Goal: Communication & Community: Ask a question

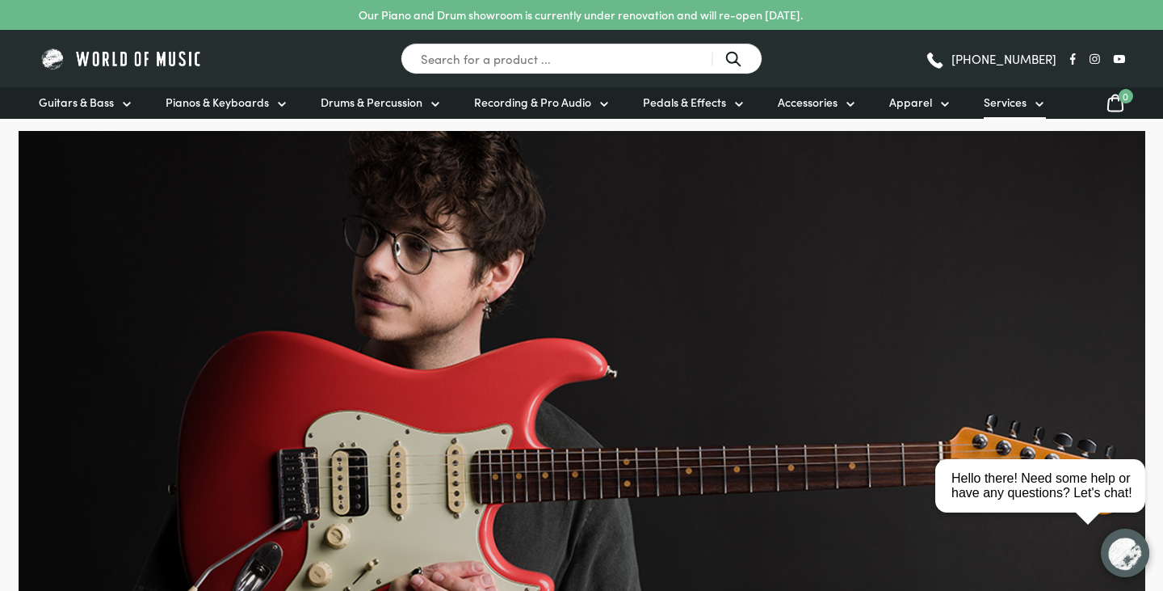
click at [1033, 100] on icon at bounding box center [1039, 104] width 13 height 13
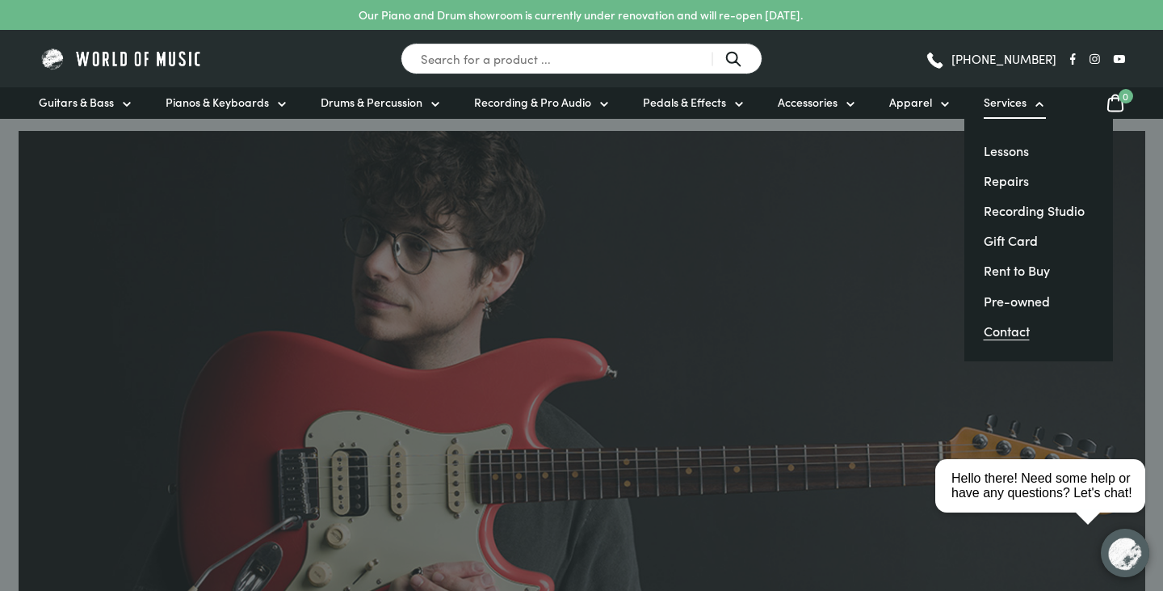
click at [1015, 336] on link "Contact" at bounding box center [1007, 331] width 46 height 18
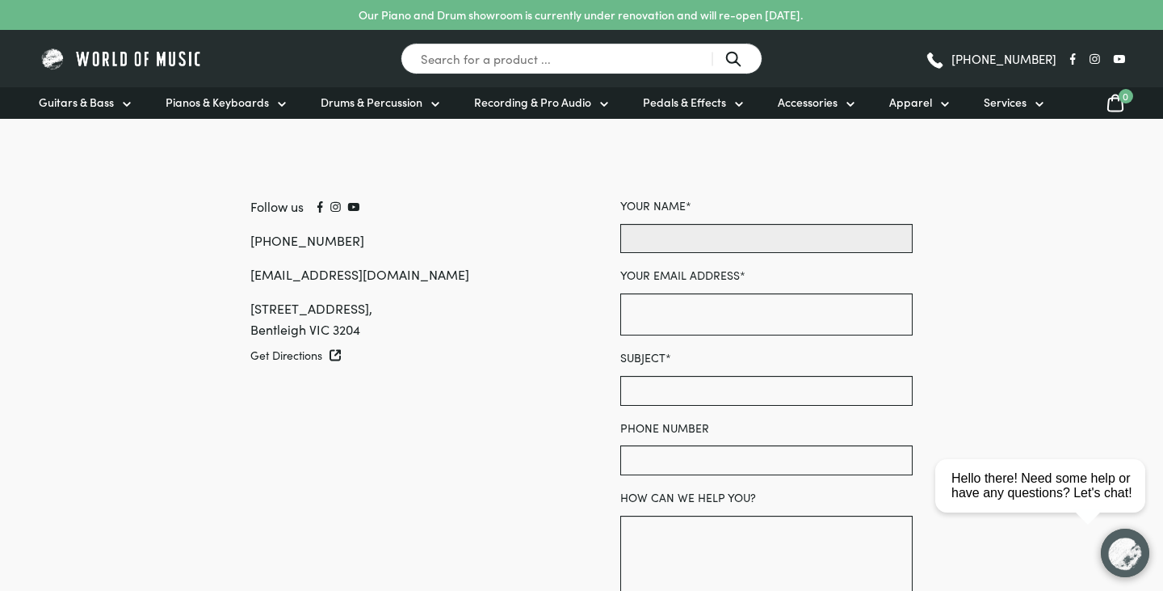
click at [696, 238] on input "Your name *" at bounding box center [766, 238] width 292 height 29
type input "Toby Gough"
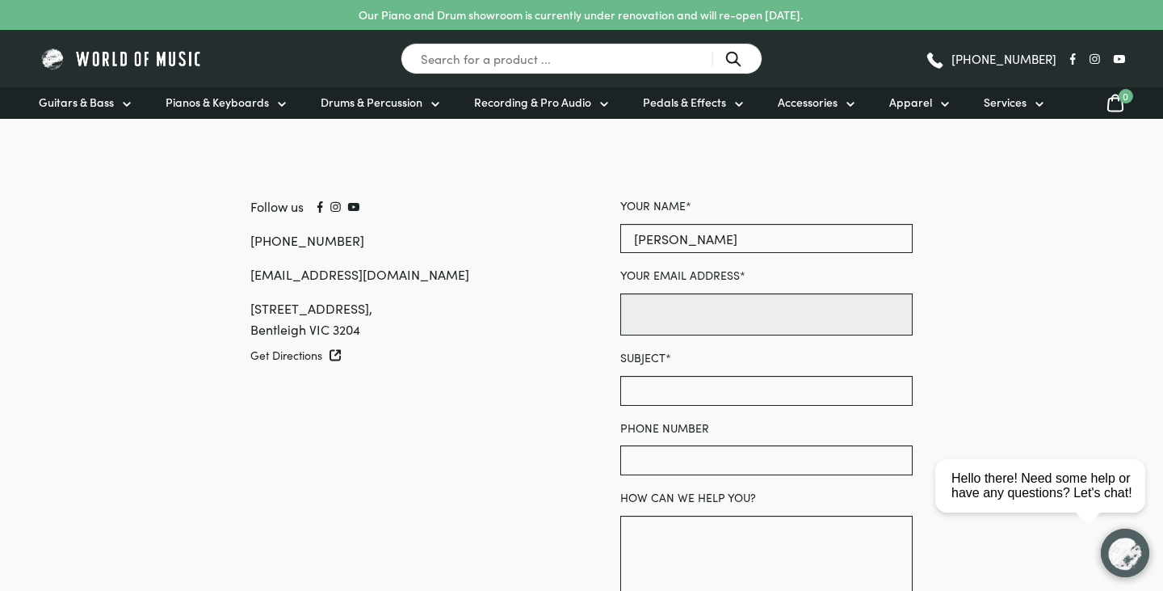
click at [699, 316] on input "Your email address *" at bounding box center [766, 314] width 292 height 42
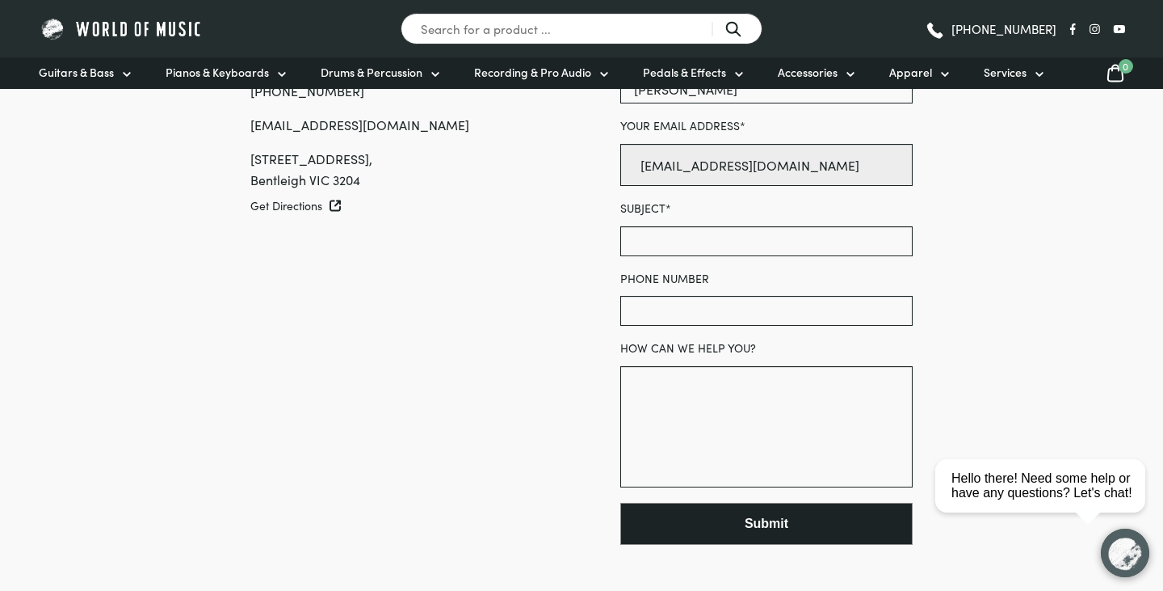
scroll to position [162, 0]
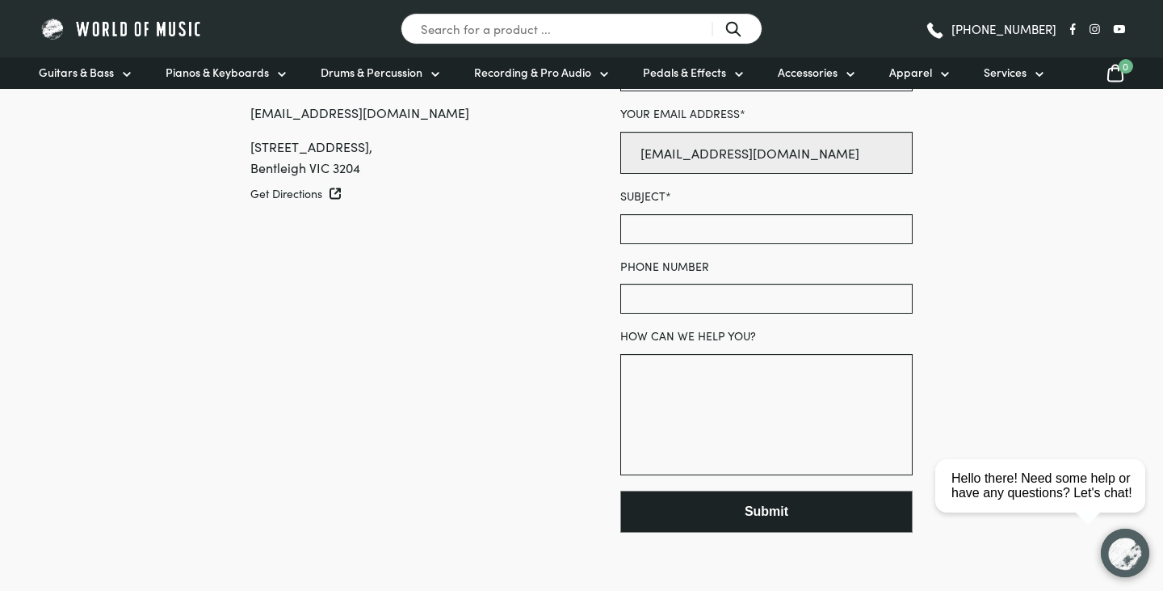
type input "vicepresident@monashphil.org"
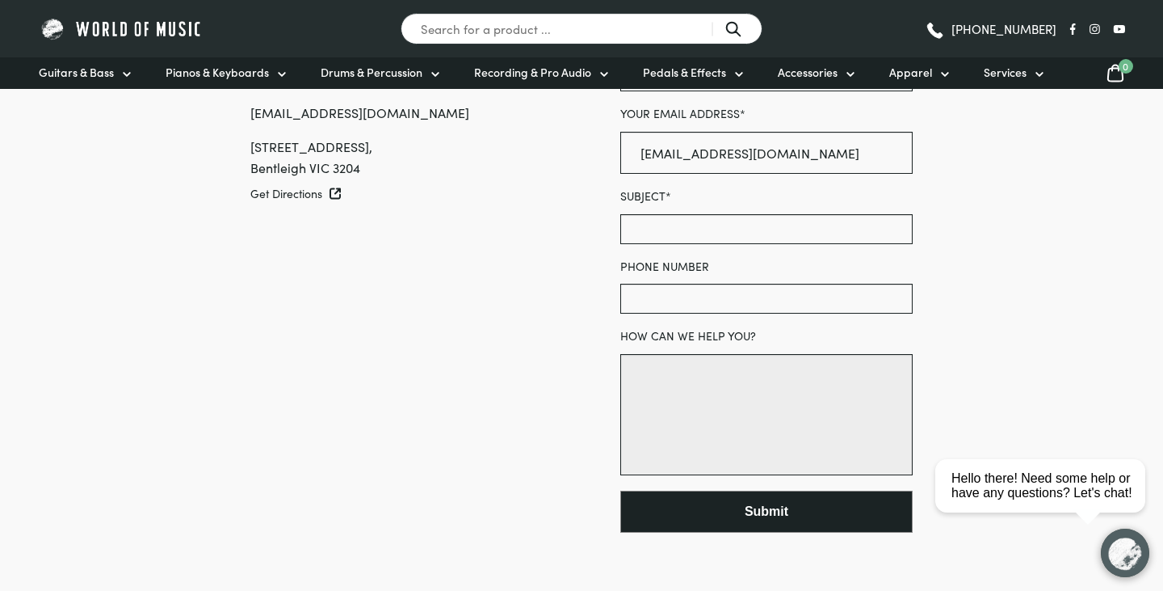
click at [690, 404] on textarea "How can we help you?" at bounding box center [766, 414] width 292 height 121
paste textarea "To whom it may concern, My name is Toby Gough, and I'm from the Monash Universi…"
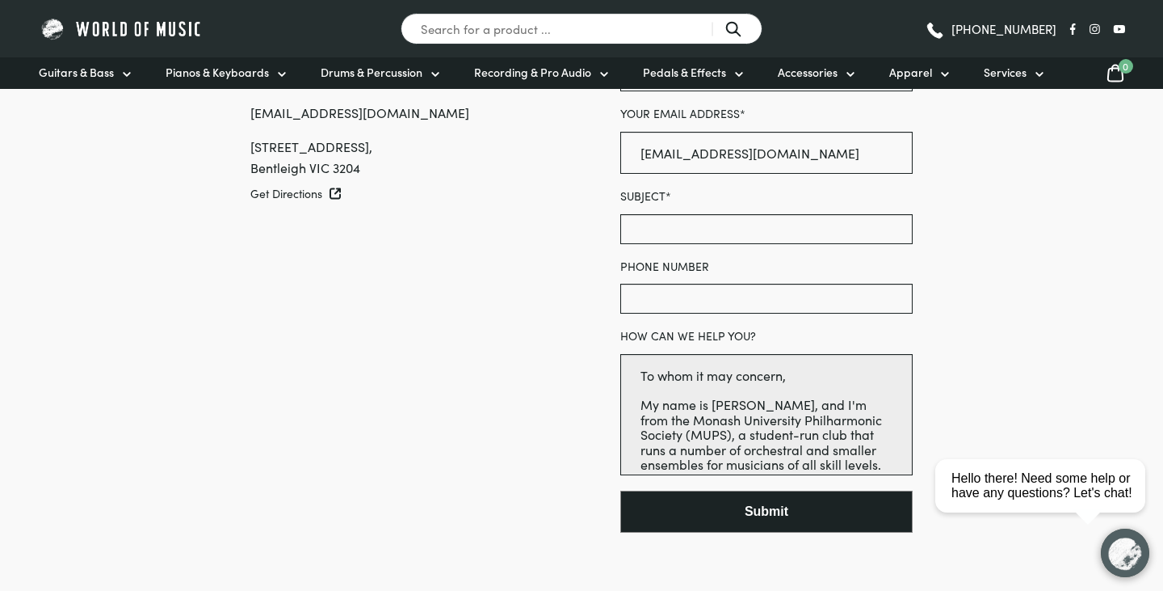
scroll to position [241, 0]
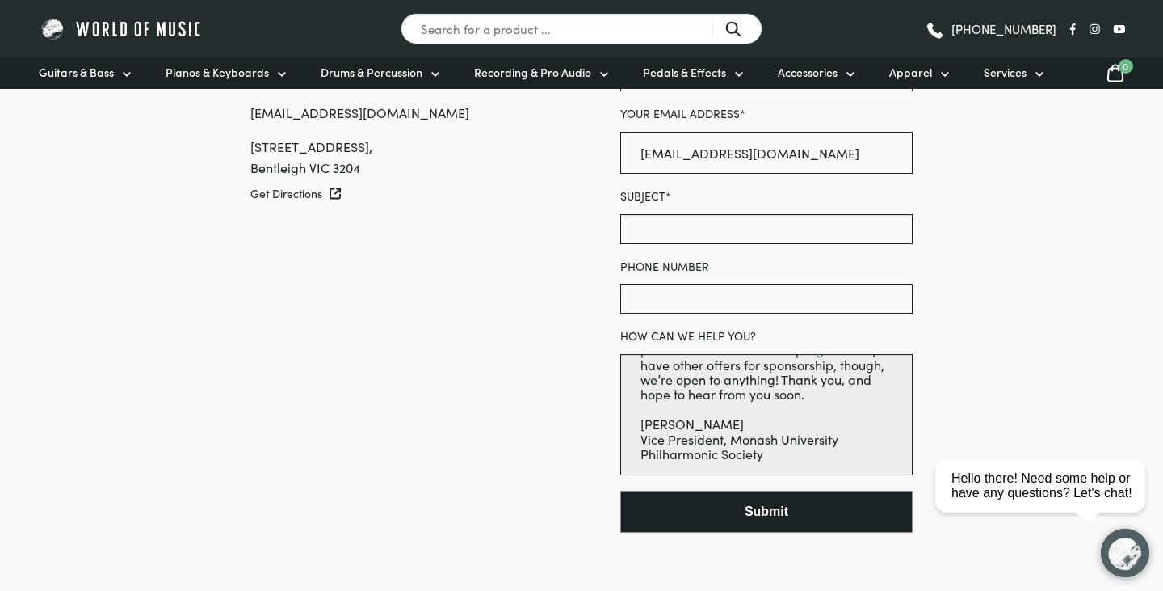
type textarea "To whom it may concern, My name is Toby Gough, and I'm from the Monash Universi…"
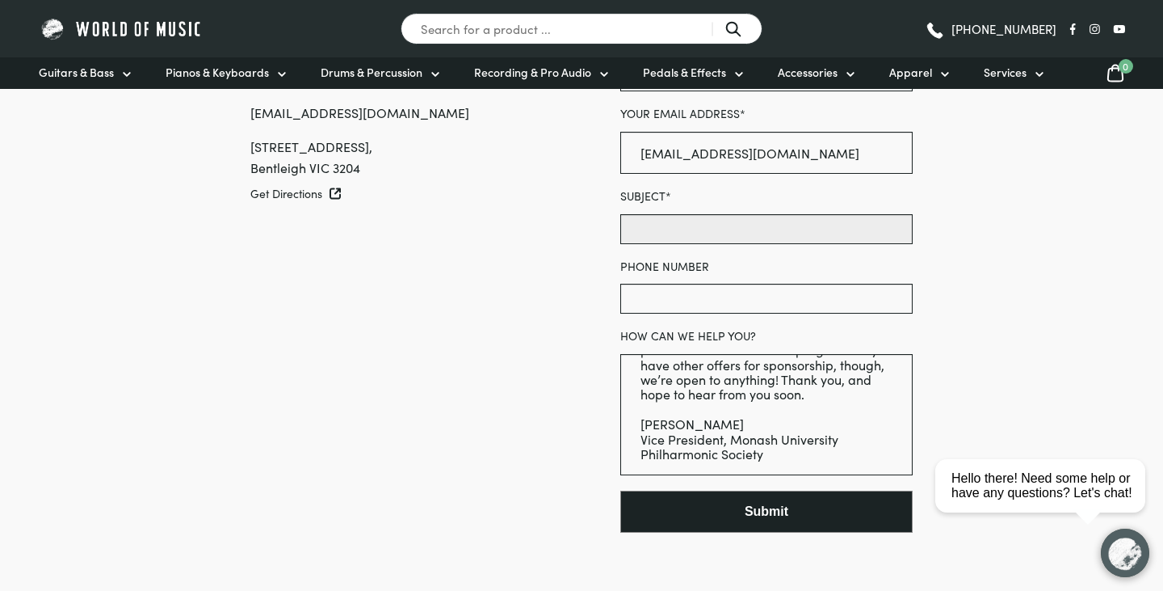
click at [699, 225] on input "Subject *" at bounding box center [766, 228] width 292 height 29
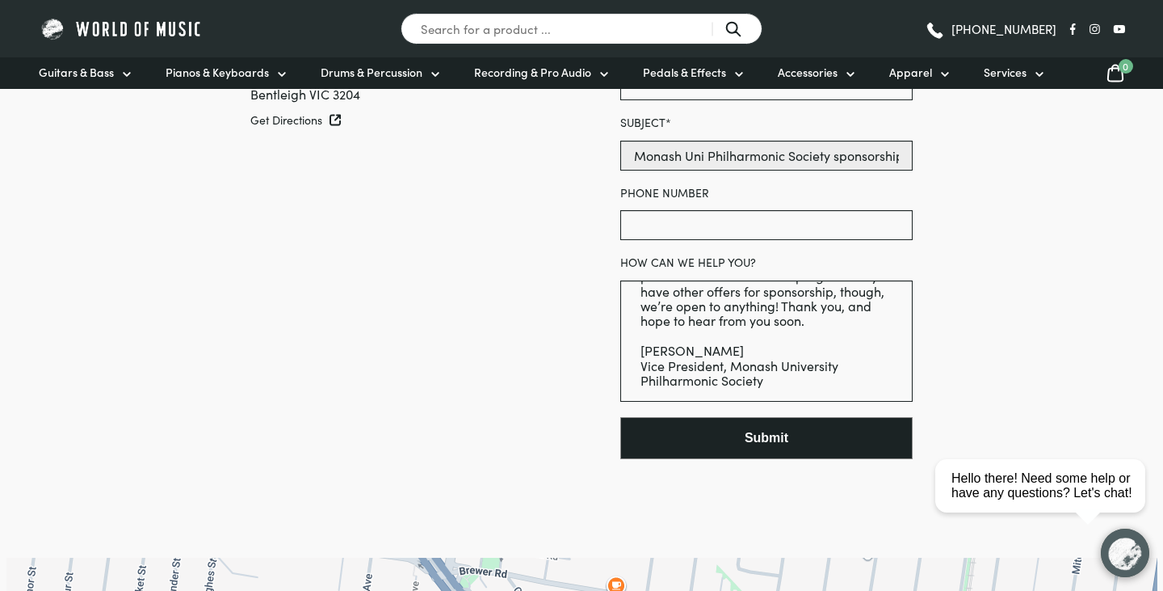
scroll to position [248, 0]
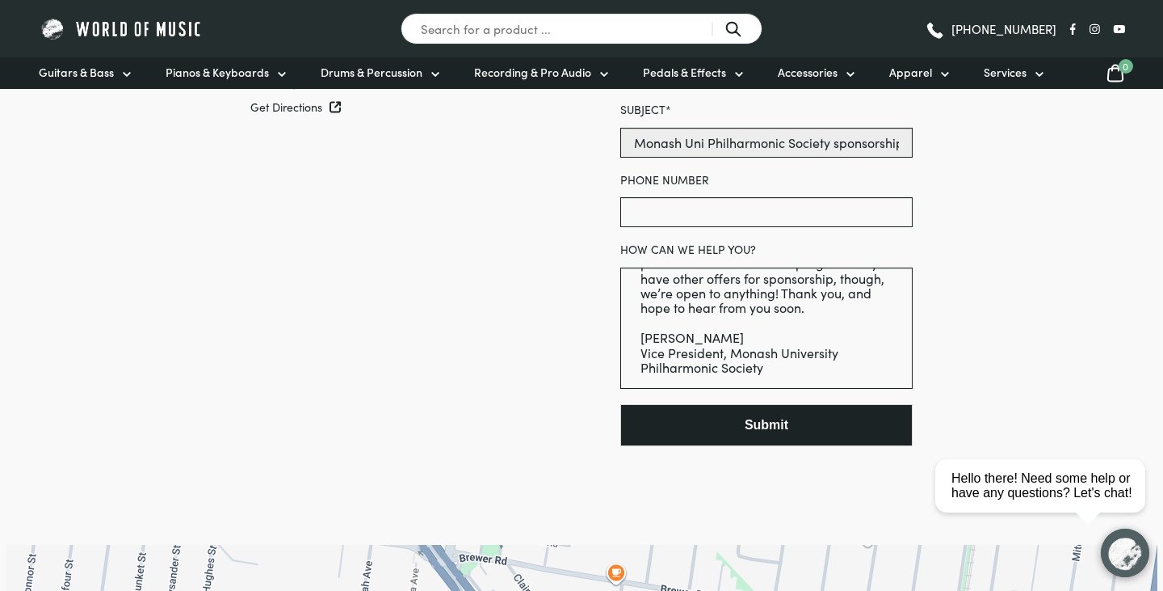
type input "Monash Uni Philharmonic Society sponsorship opportunity"
click at [741, 445] on button "Submit" at bounding box center [766, 425] width 292 height 42
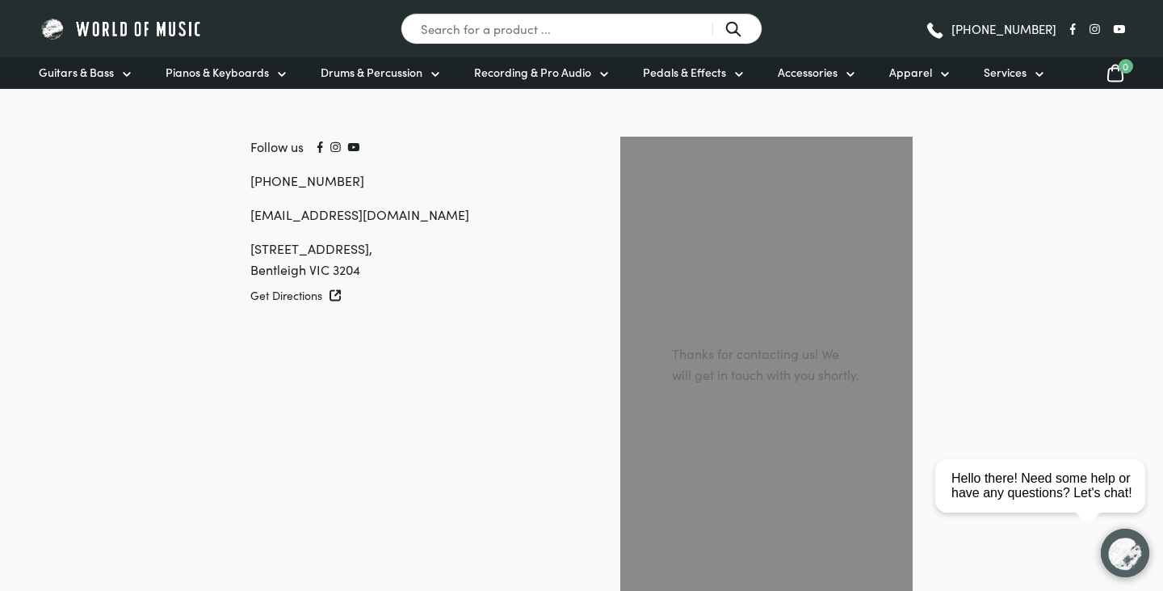
scroll to position [52, 0]
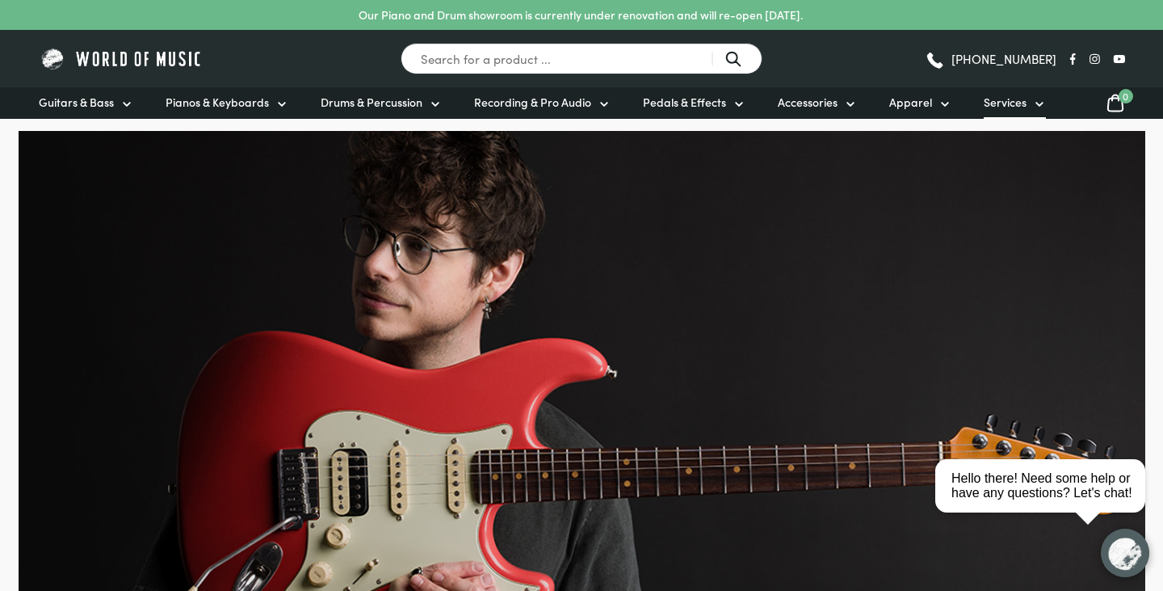
click at [1009, 105] on span "Services" at bounding box center [1005, 102] width 43 height 17
